Goal: Check status: Check status

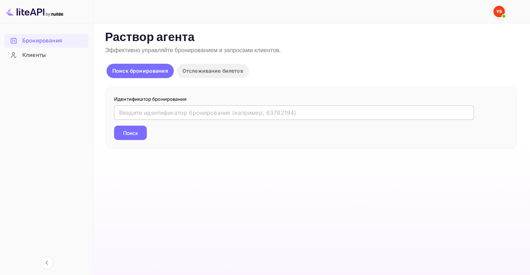
click at [211, 109] on input "text" at bounding box center [294, 112] width 360 height 14
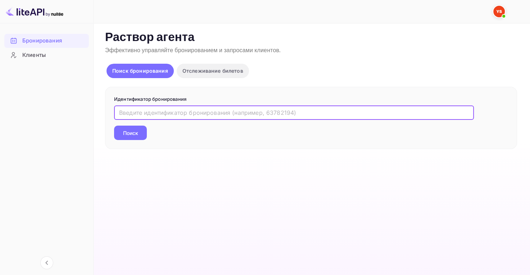
paste input "9700516"
type input "9700516"
click at [130, 134] on ya-tr-span "Поиск" at bounding box center [130, 133] width 15 height 8
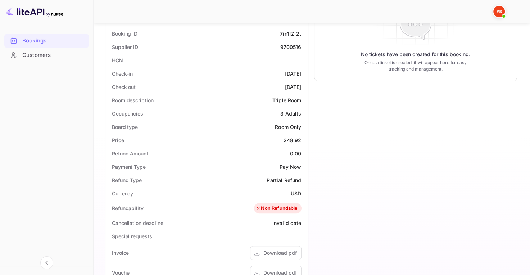
scroll to position [154, 0]
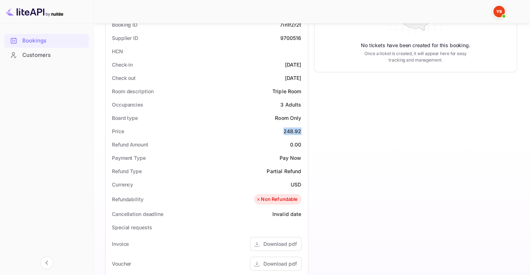
drag, startPoint x: 288, startPoint y: 129, endPoint x: 304, endPoint y: 128, distance: 16.6
click at [304, 128] on div "Price 248.92" at bounding box center [206, 130] width 197 height 13
copy div "248.92"
drag, startPoint x: 287, startPoint y: 184, endPoint x: 303, endPoint y: 183, distance: 17.0
click at [303, 183] on div "Currency USD" at bounding box center [206, 184] width 197 height 13
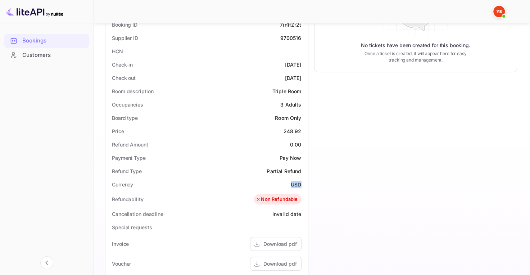
copy ya-tr-span "USD"
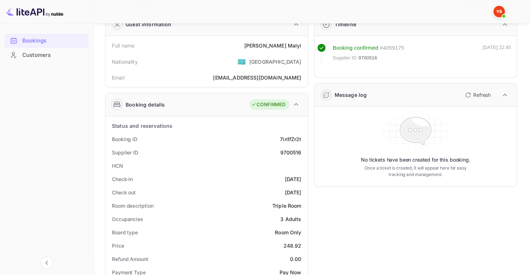
scroll to position [0, 0]
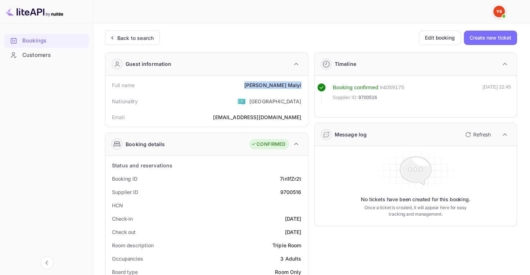
drag, startPoint x: 268, startPoint y: 83, endPoint x: 301, endPoint y: 85, distance: 33.5
click at [302, 85] on div "Full name [PERSON_NAME]" at bounding box center [206, 84] width 197 height 13
copy div "[PERSON_NAME]"
